Goal: Task Accomplishment & Management: Manage account settings

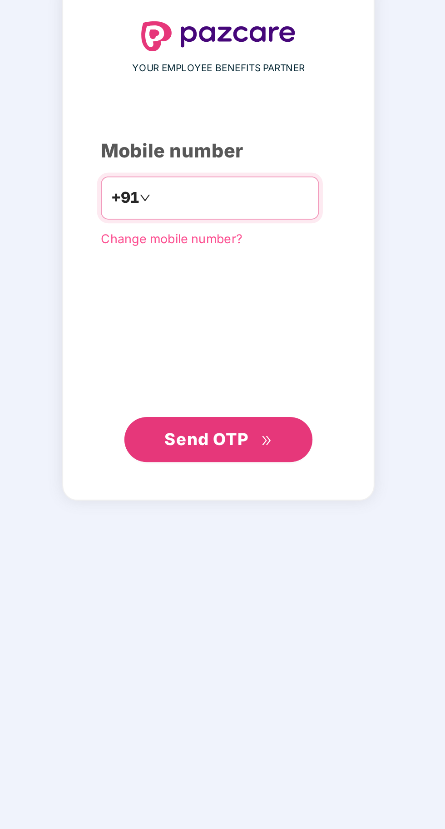
type input "**********"
click at [215, 533] on span "Send OTP" at bounding box center [222, 526] width 52 height 13
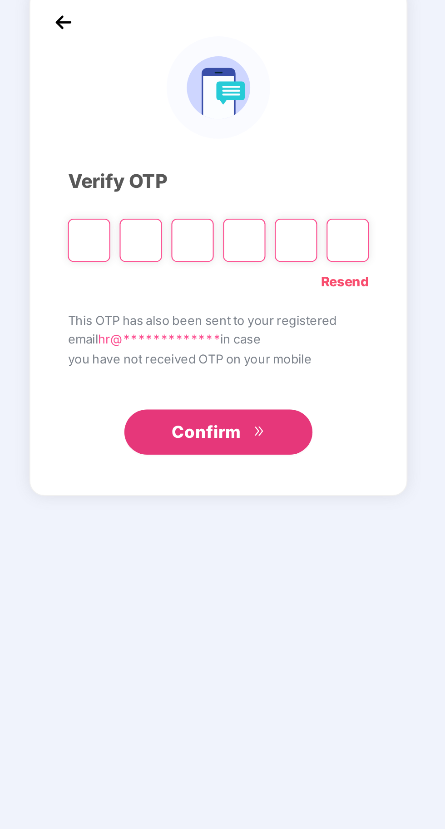
scroll to position [2, 0]
type input "*"
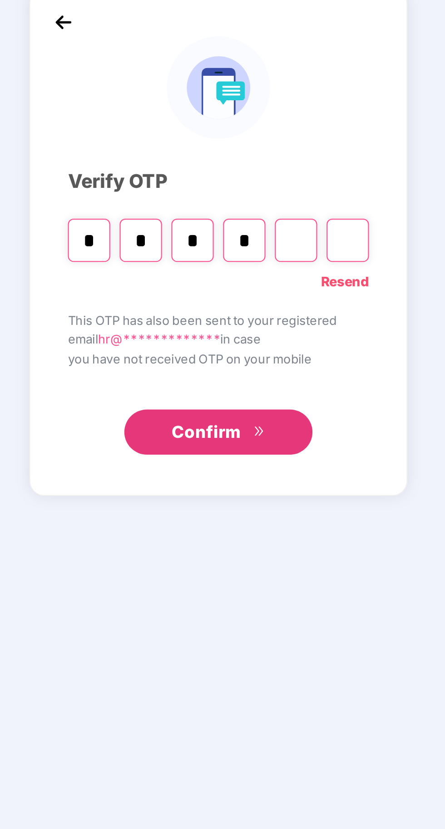
type input "*"
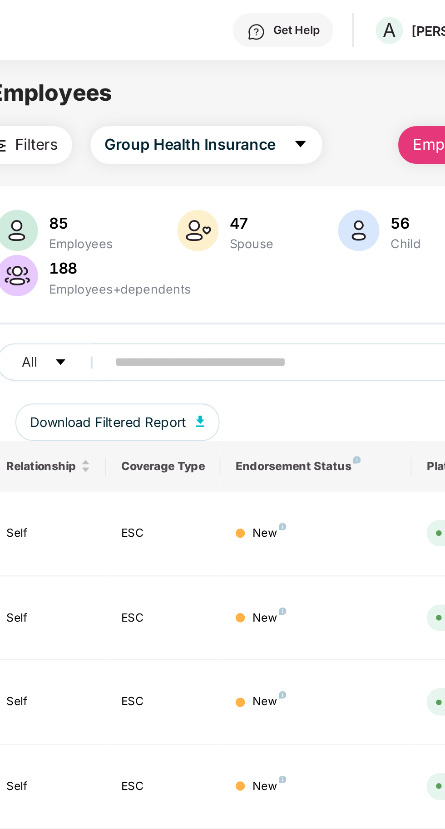
click at [173, 176] on input "text" at bounding box center [218, 175] width 163 height 14
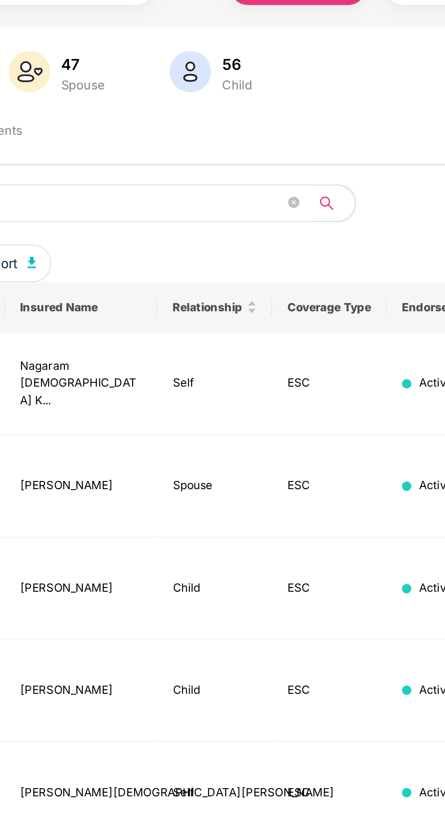
scroll to position [0, 221]
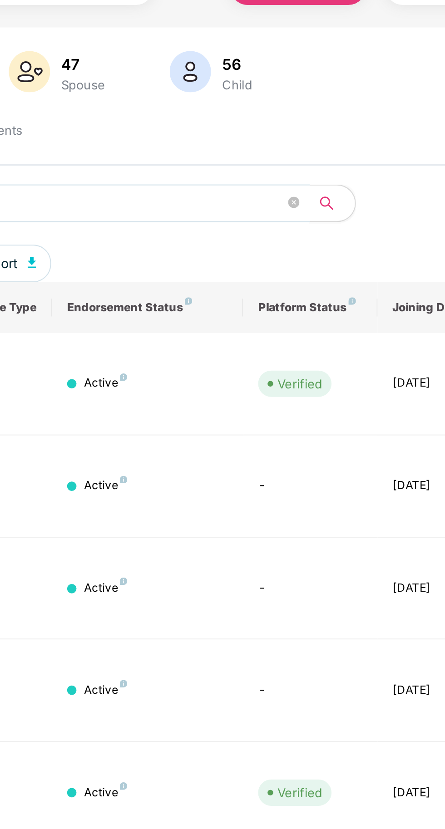
click at [218, 278] on div "Active" at bounding box center [213, 282] width 21 height 9
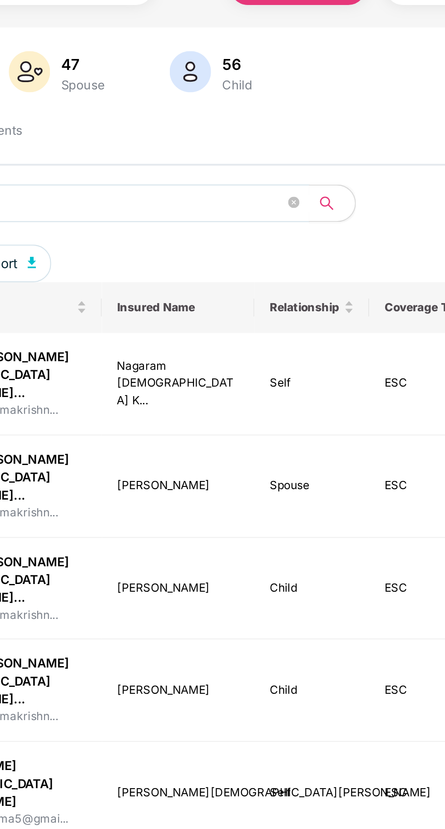
scroll to position [0, 0]
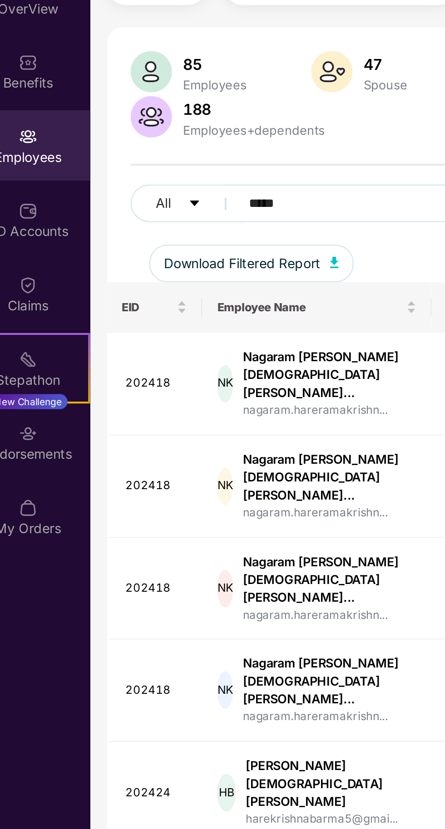
click at [164, 147] on input "*****" at bounding box center [218, 146] width 163 height 14
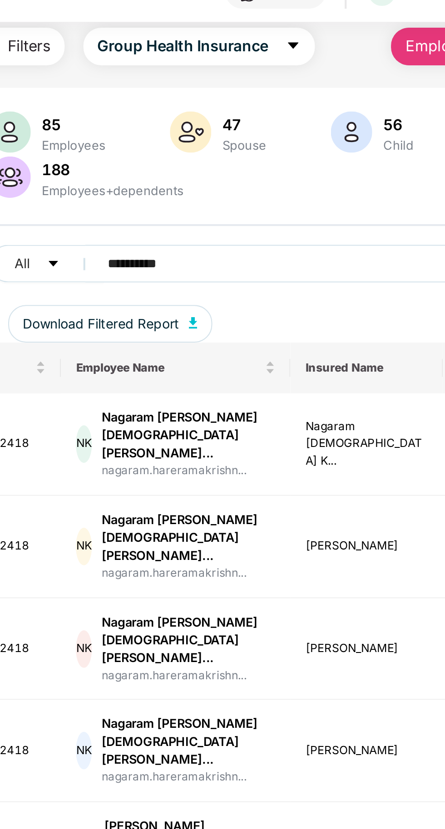
type input "**********"
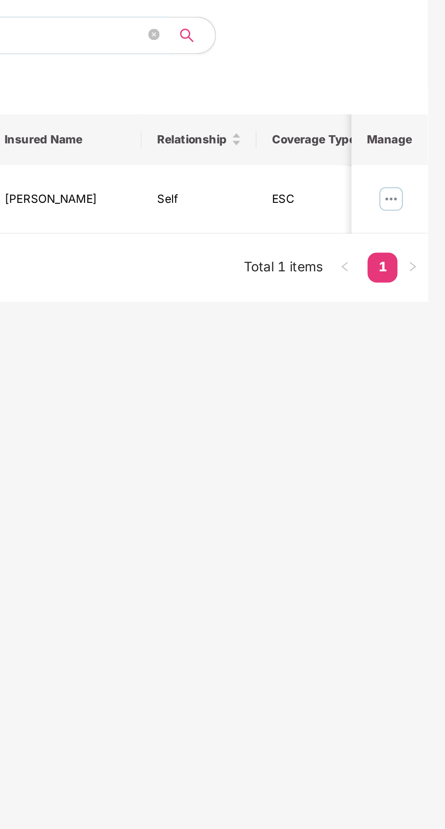
click at [423, 223] on img at bounding box center [418, 224] width 15 height 15
click at [416, 229] on img at bounding box center [418, 224] width 15 height 15
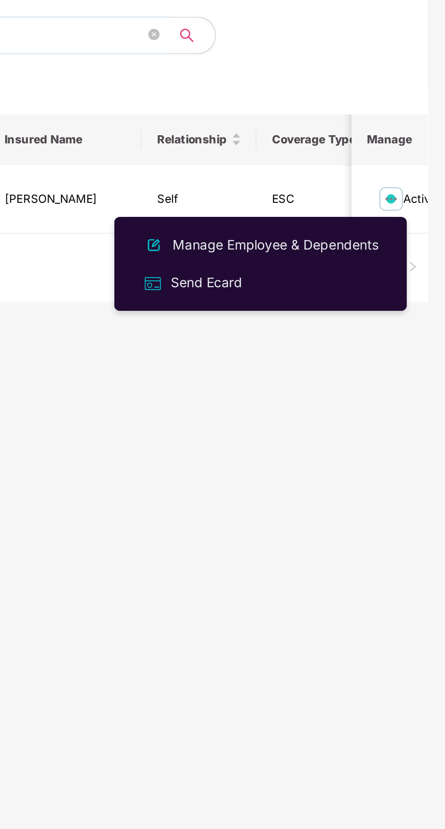
click at [387, 250] on div "Manage Employee & Dependents" at bounding box center [362, 247] width 103 height 10
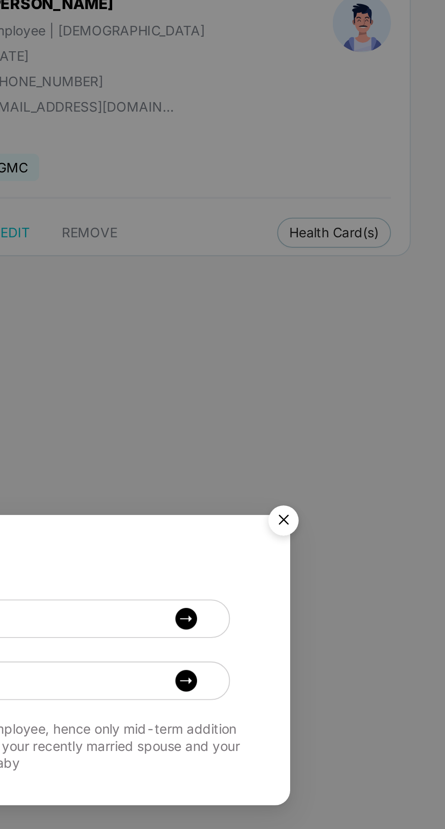
click at [369, 361] on img "Close" at bounding box center [366, 348] width 25 height 25
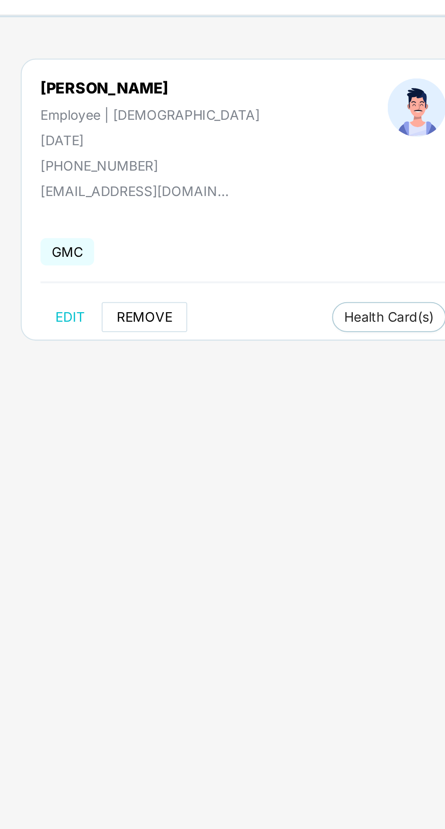
click at [275, 210] on span "REMOVE" at bounding box center [272, 208] width 27 height 7
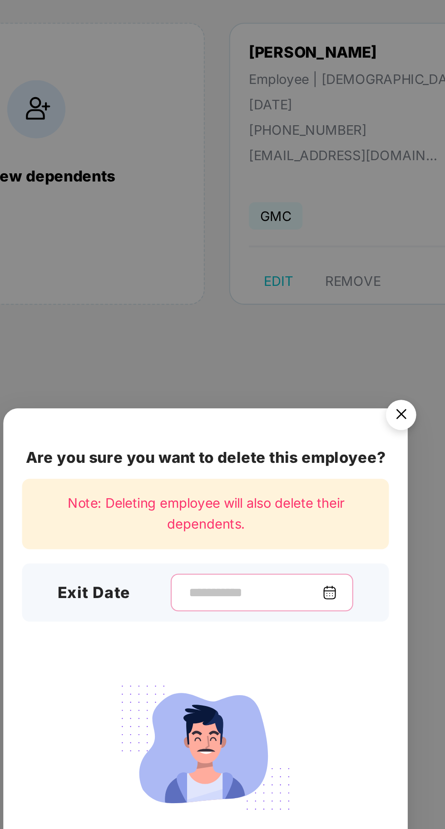
click at [193, 363] on input at bounding box center [225, 359] width 65 height 10
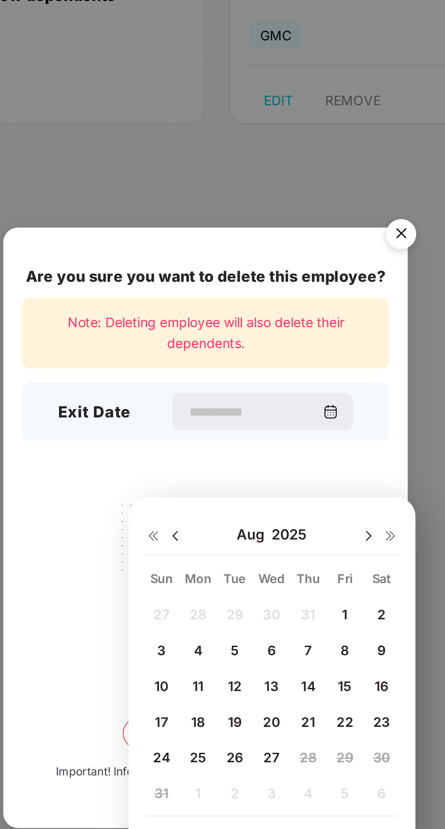
click at [286, 489] on span "16" at bounding box center [287, 491] width 7 height 8
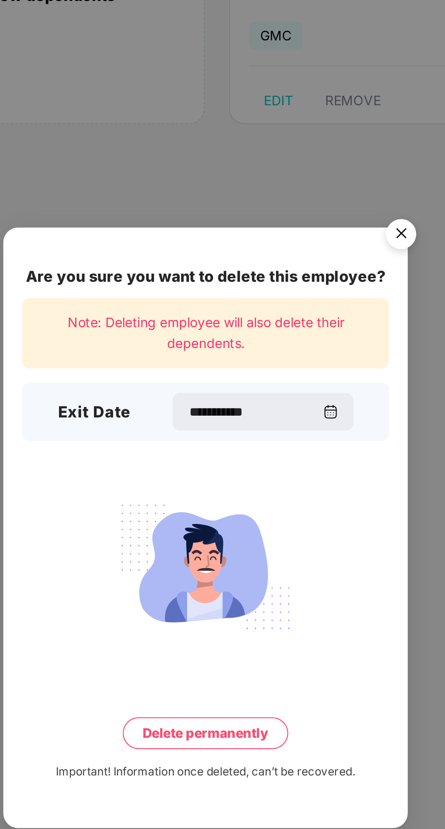
type input "**********"
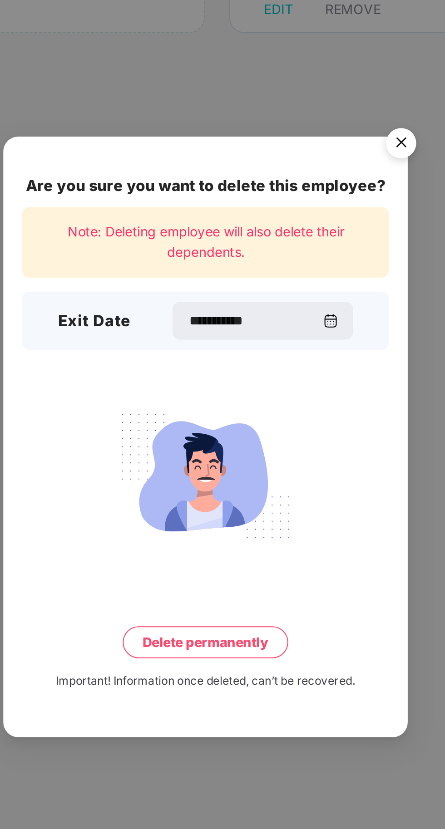
click at [192, 521] on button "Delete permanently" at bounding box center [202, 513] width 80 height 15
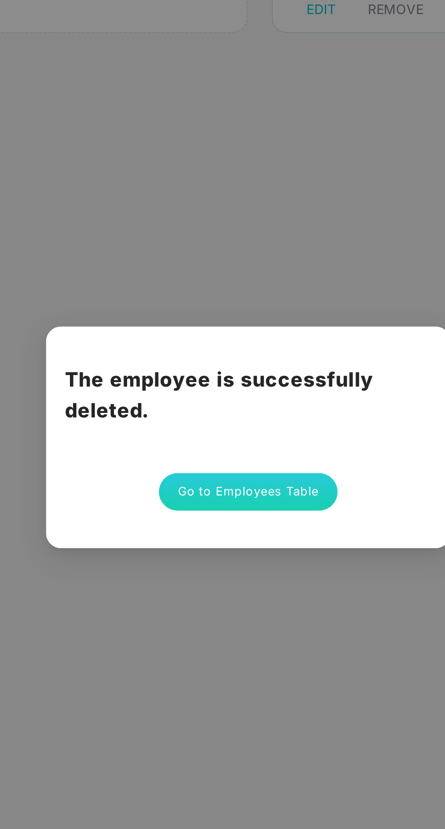
click at [205, 450] on button "Go to Employees Table" at bounding box center [202, 441] width 86 height 18
